Goal: Download file/media

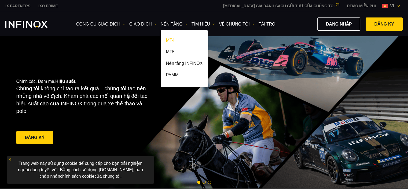
click at [168, 39] on link "MT4" at bounding box center [184, 41] width 47 height 12
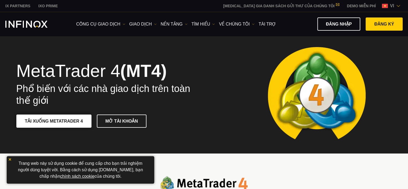
click at [84, 126] on link "TẢI XUỐNG METATRADER 4" at bounding box center [53, 120] width 75 height 13
